Goal: Task Accomplishment & Management: Complete application form

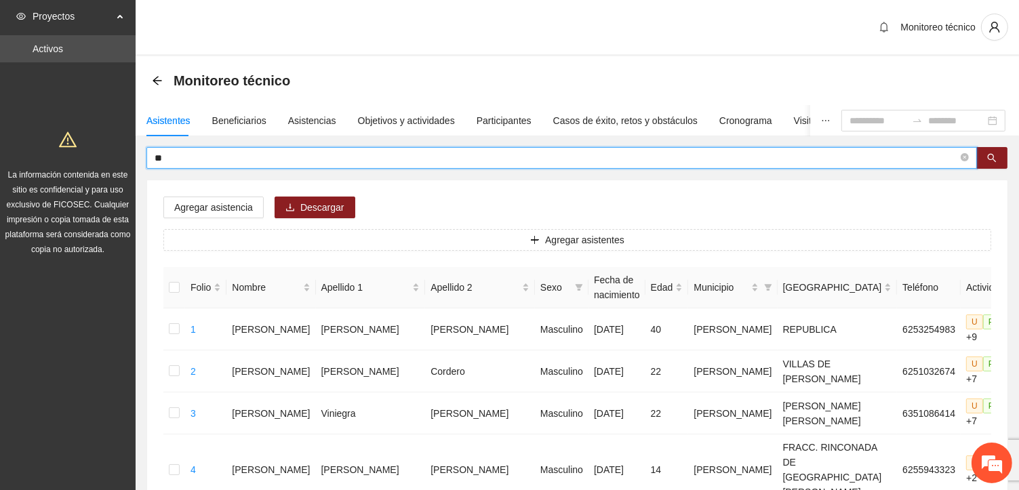
type input "*"
type input "**********"
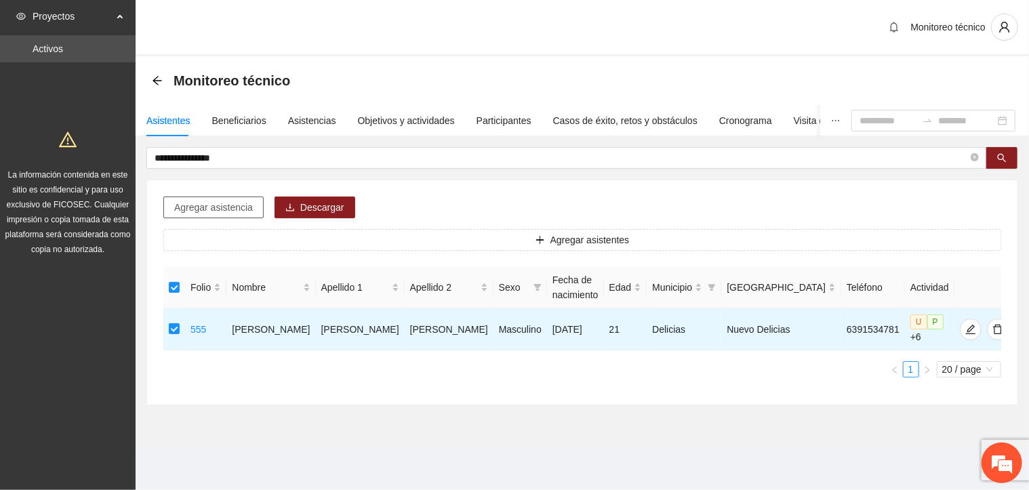
click at [224, 207] on span "Agregar asistencia" at bounding box center [213, 207] width 79 height 15
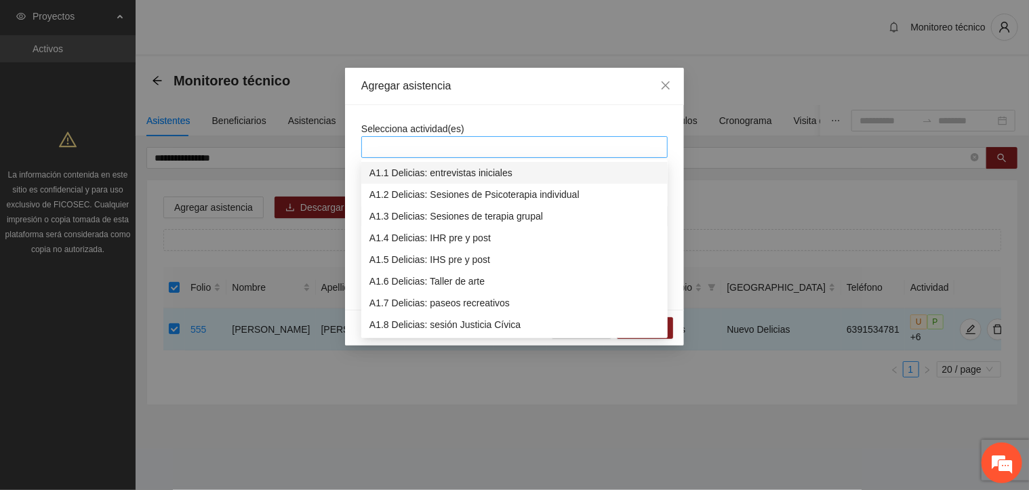
click at [383, 146] on div at bounding box center [515, 147] width 300 height 16
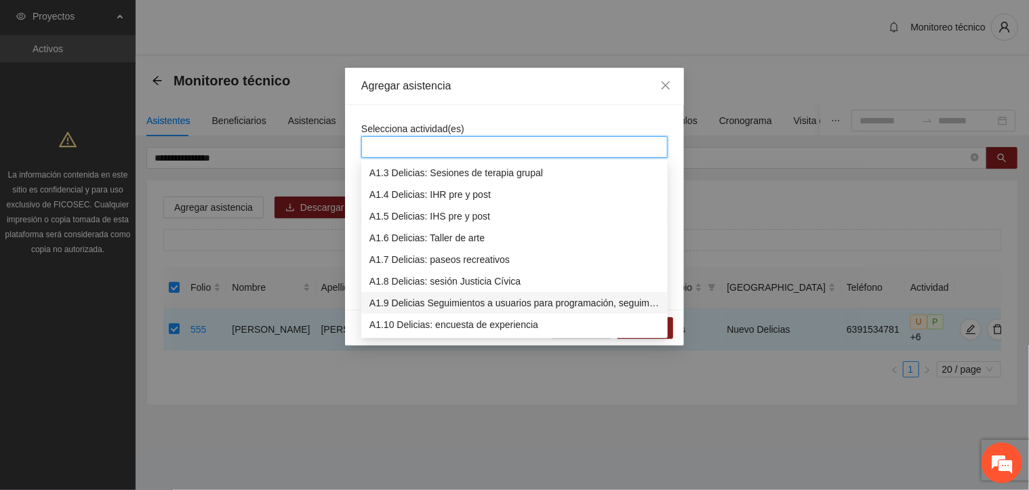
click at [435, 299] on div "A1.9 Delicias Seguimientos a usuarios para programación, seguimiento y canaliza…" at bounding box center [514, 303] width 290 height 15
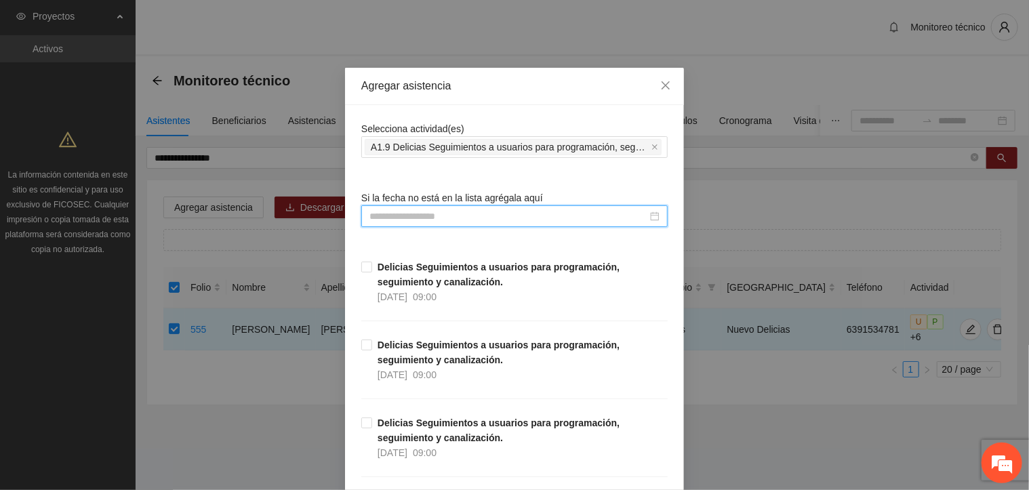
click at [372, 219] on input at bounding box center [508, 216] width 278 height 15
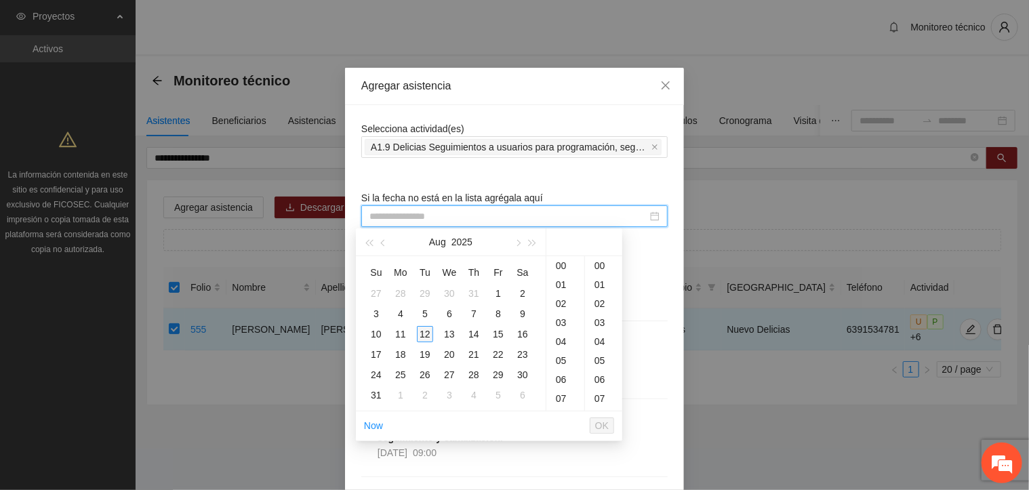
click at [426, 334] on div "12" at bounding box center [425, 334] width 16 height 16
click at [603, 308] on div "16" at bounding box center [603, 311] width 37 height 19
type input "**********"
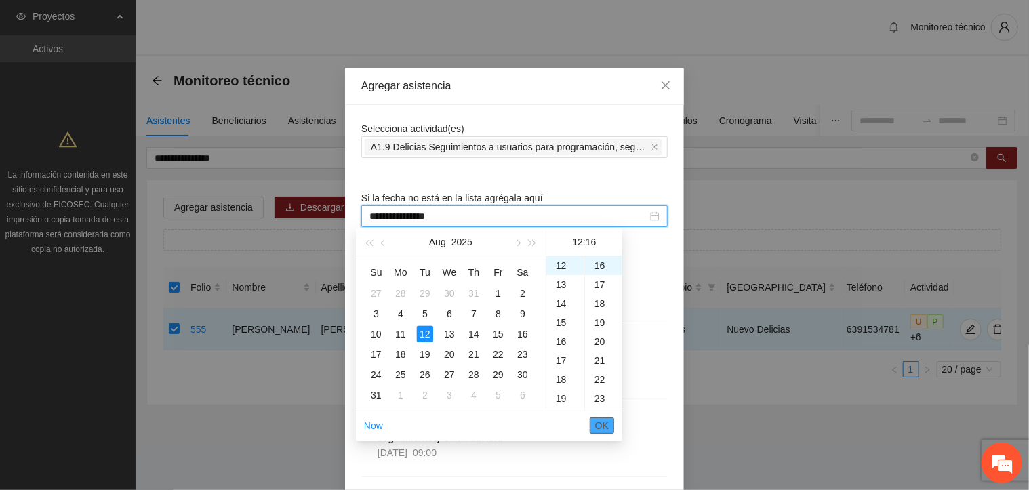
click at [602, 430] on span "OK" at bounding box center [602, 425] width 14 height 15
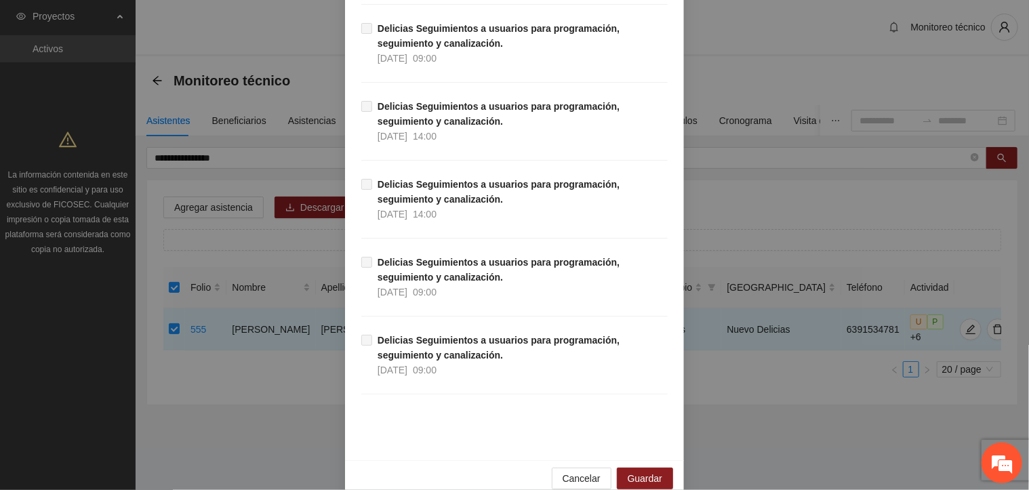
scroll to position [11769, 0]
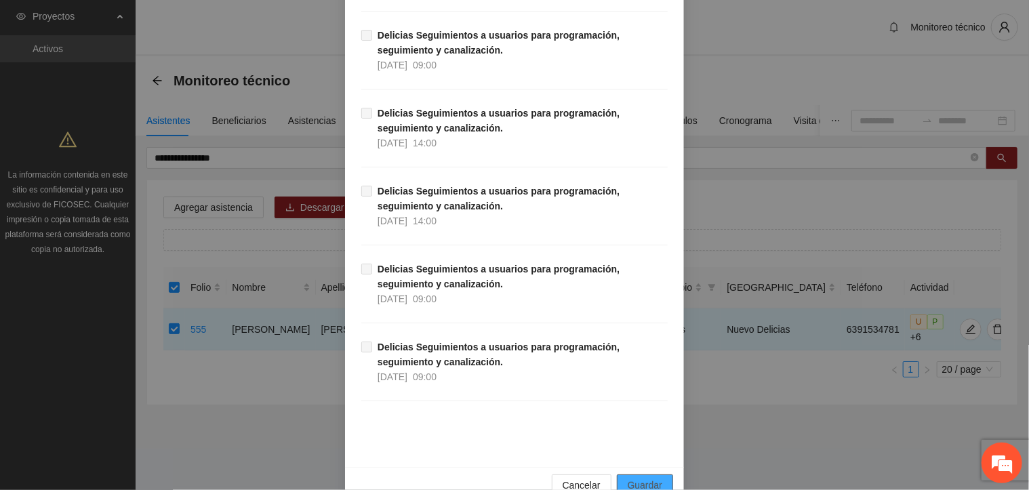
click at [620, 474] on button "Guardar" at bounding box center [645, 485] width 56 height 22
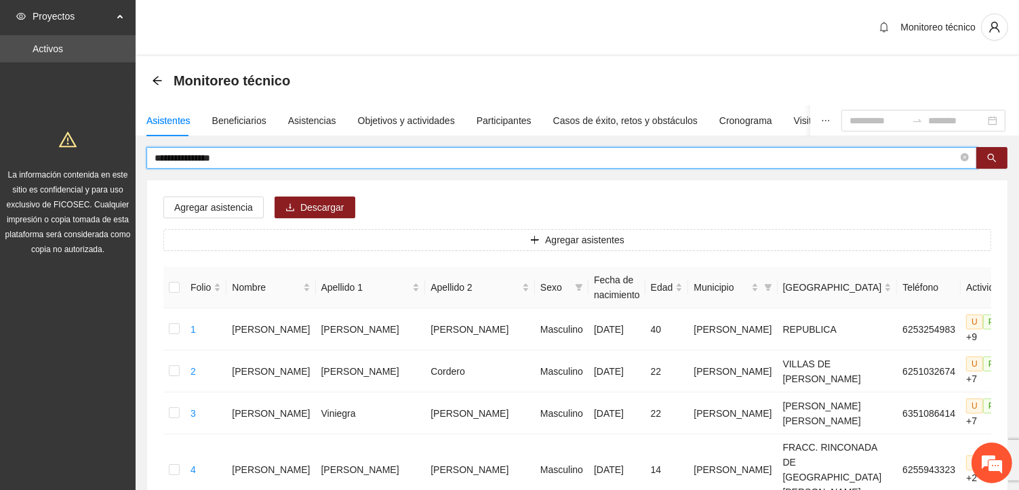
click at [241, 157] on input "**********" at bounding box center [556, 157] width 803 height 15
type input "*"
type input "**********"
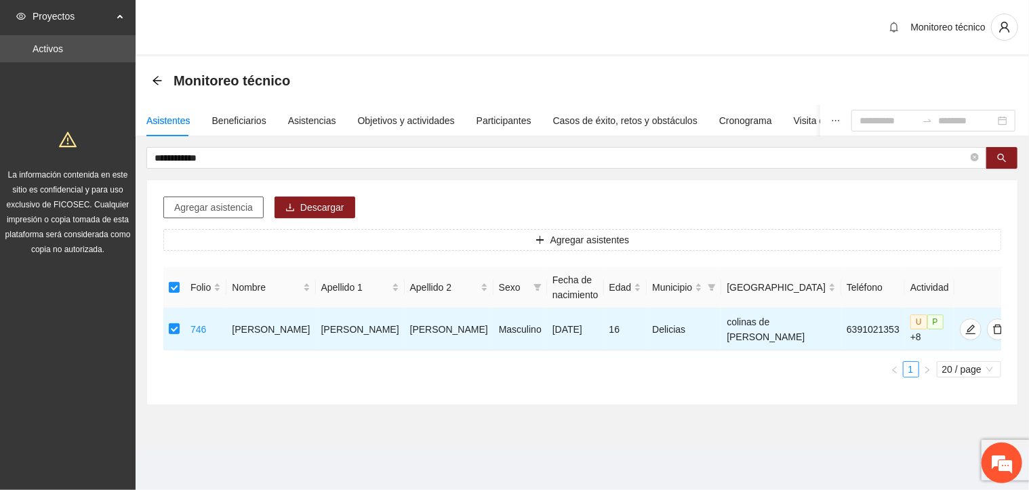
click at [236, 209] on span "Agregar asistencia" at bounding box center [213, 207] width 79 height 15
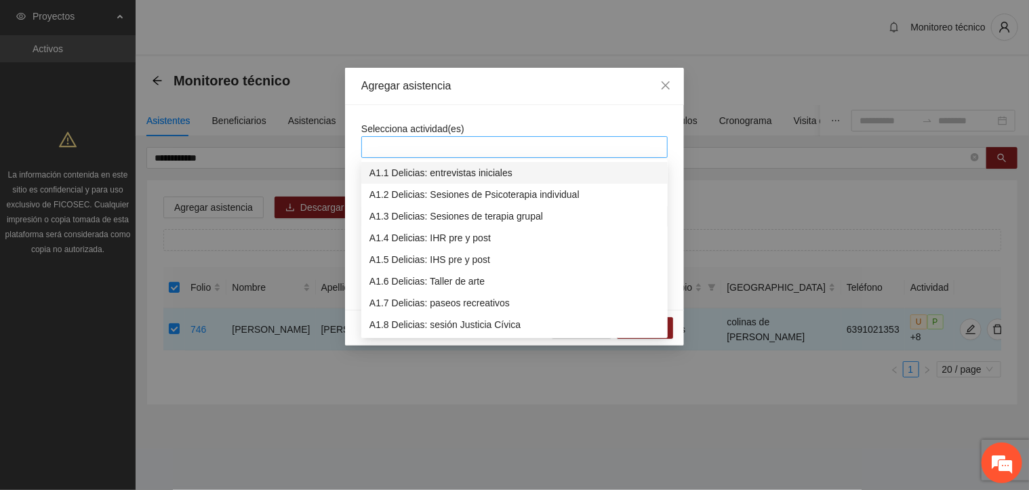
click at [395, 145] on div at bounding box center [515, 147] width 300 height 16
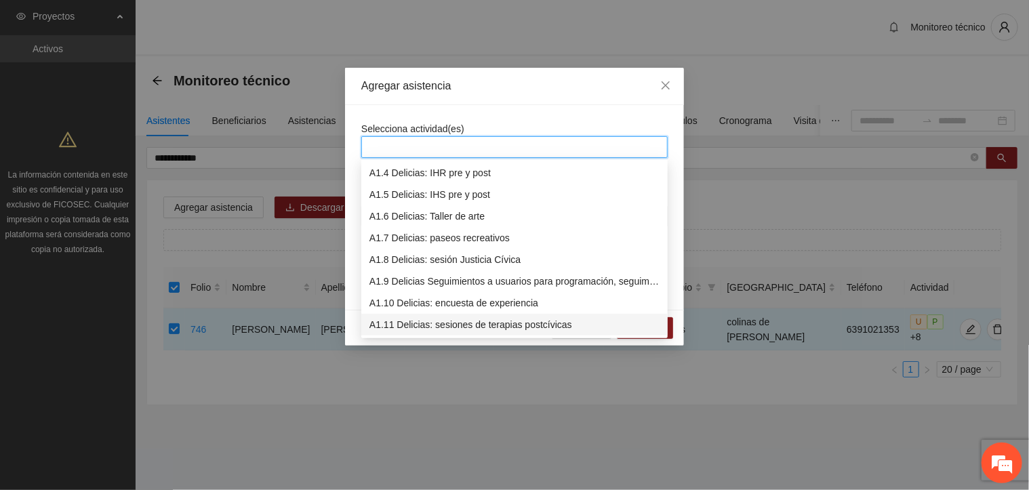
scroll to position [65, 0]
click at [409, 283] on div "A1.9 Delicias Seguimientos a usuarios para programación, seguimiento y canaliza…" at bounding box center [514, 281] width 290 height 15
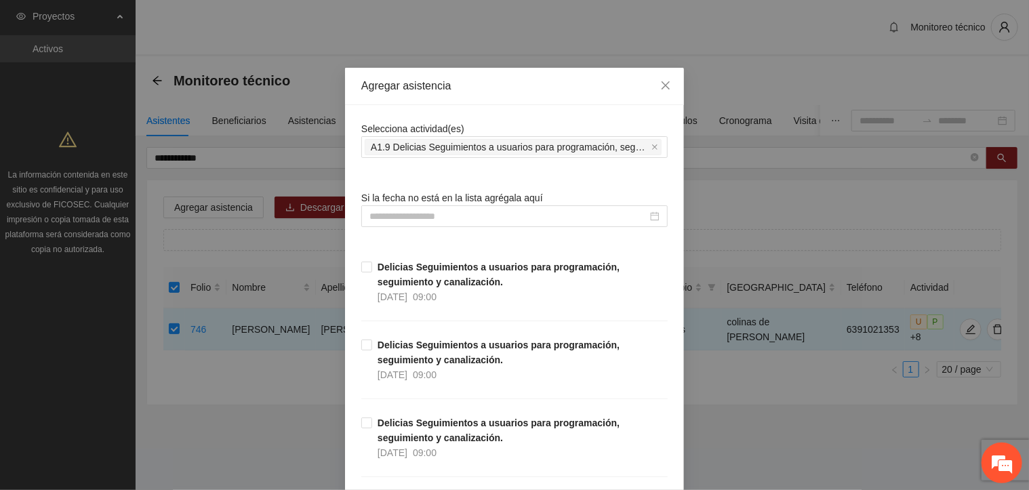
click at [453, 124] on span "Selecciona actividad(es)" at bounding box center [412, 128] width 103 height 11
click at [363, 213] on div at bounding box center [514, 216] width 306 height 22
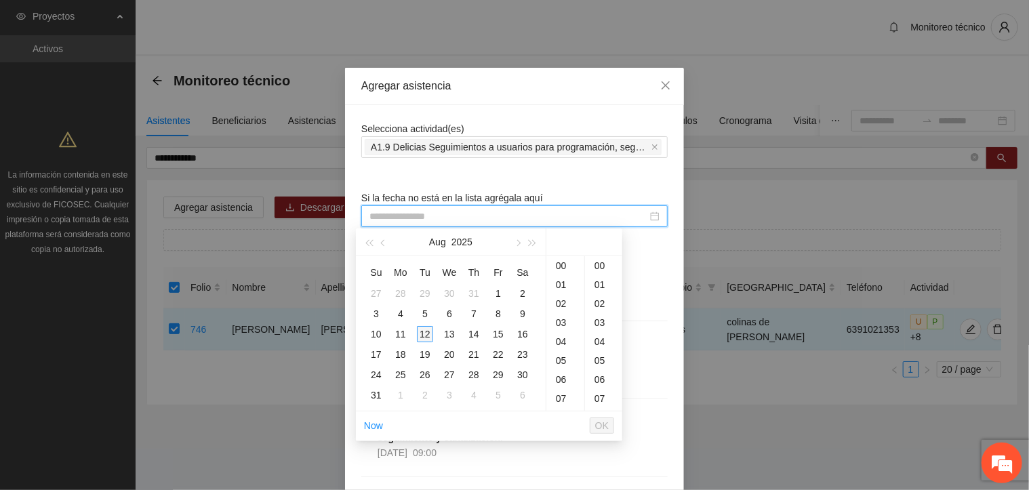
click at [426, 333] on div "12" at bounding box center [425, 334] width 16 height 16
click at [605, 275] on div "37" at bounding box center [603, 279] width 37 height 19
type input "**********"
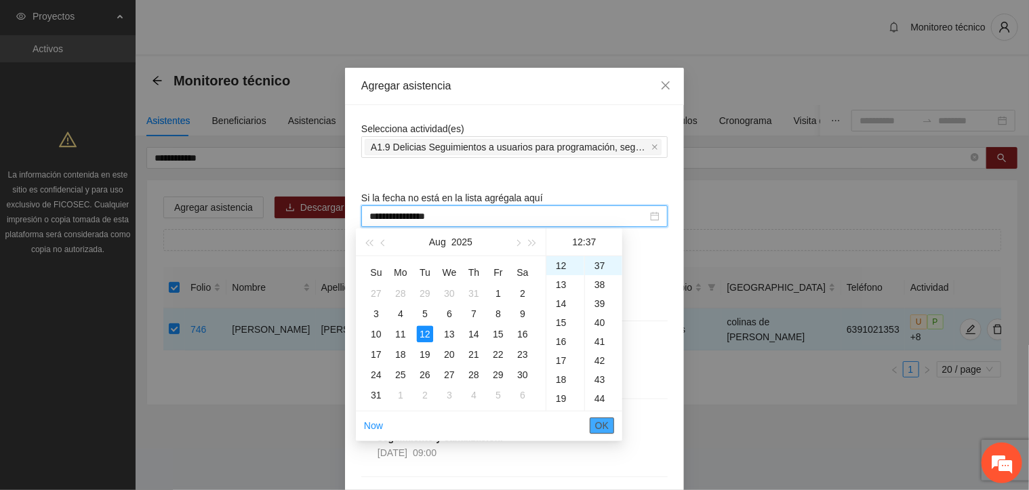
click at [605, 430] on span "OK" at bounding box center [602, 425] width 14 height 15
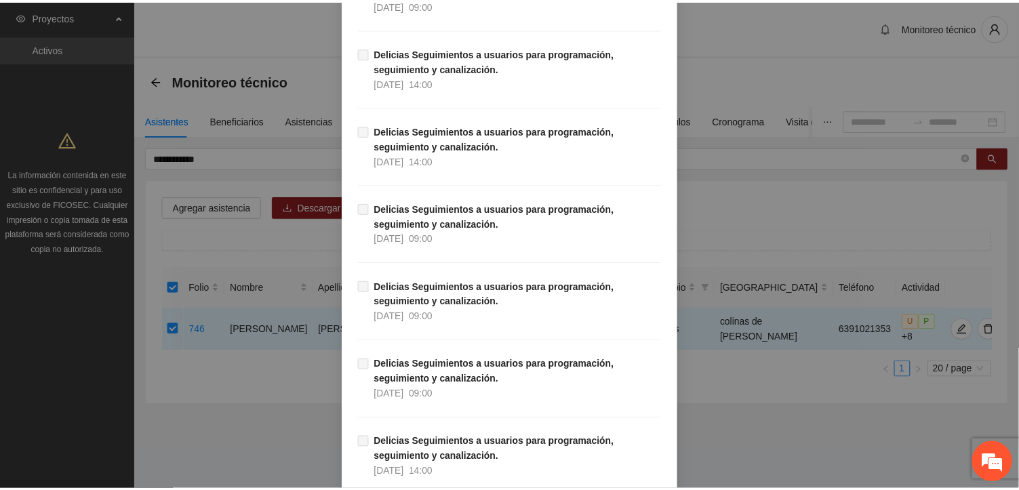
scroll to position [11775, 0]
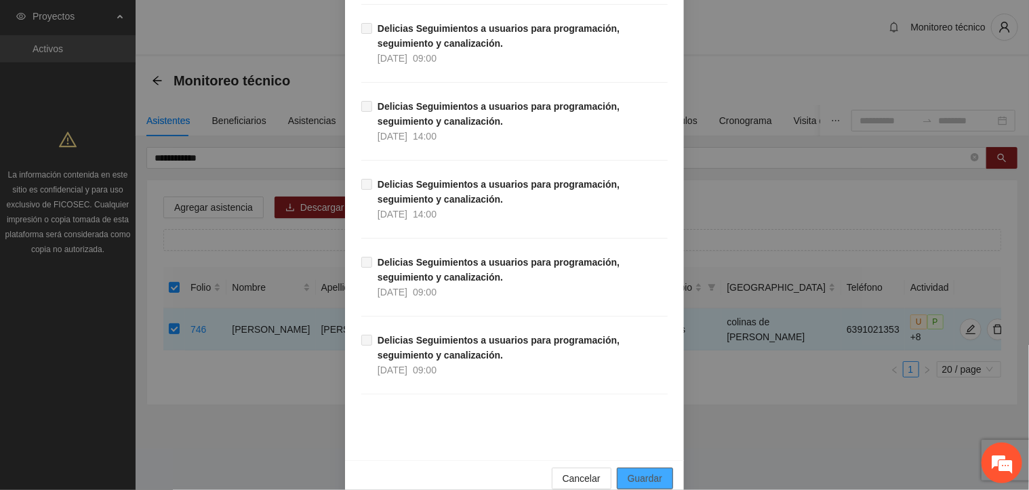
click at [645, 471] on span "Guardar" at bounding box center [645, 478] width 35 height 15
